Goal: Task Accomplishment & Management: Use online tool/utility

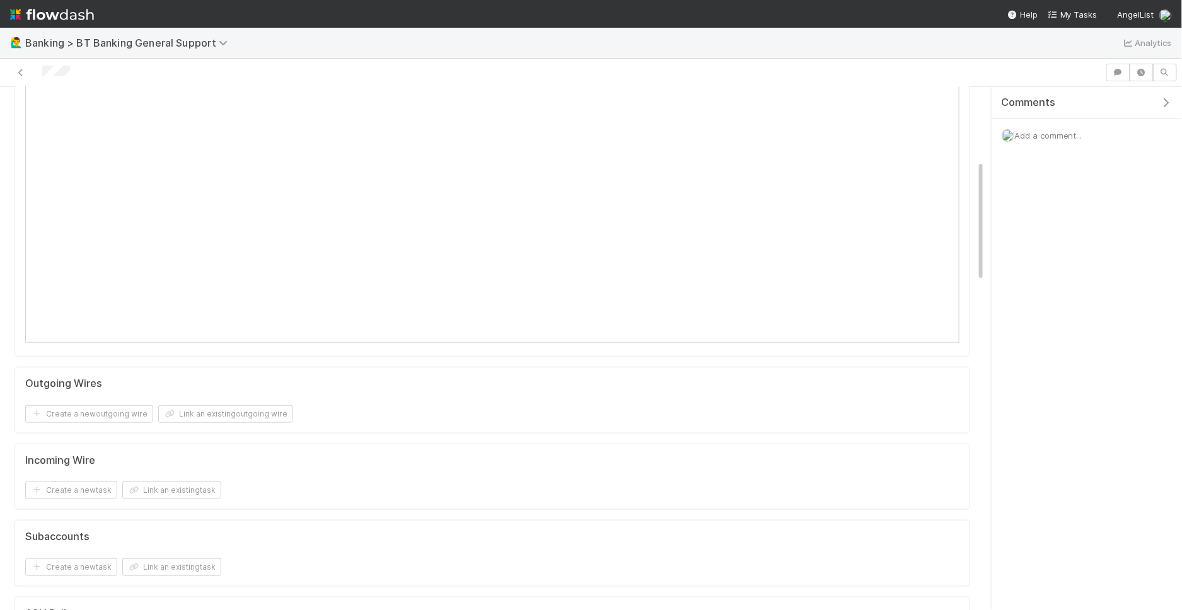
scroll to position [312, 0]
